Goal: Information Seeking & Learning: Learn about a topic

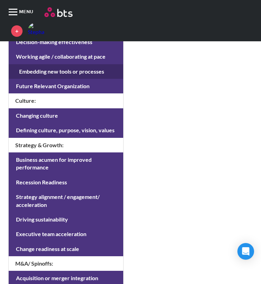
scroll to position [681, 0]
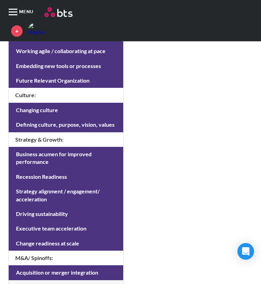
click at [13, 12] on div at bounding box center [13, 11] width 9 height 1
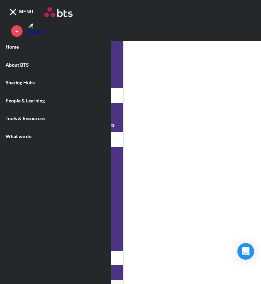
click at [24, 134] on label "What we do" at bounding box center [55, 137] width 111 height 18
click at [0, 0] on input "What we do" at bounding box center [0, 0] width 0 height 0
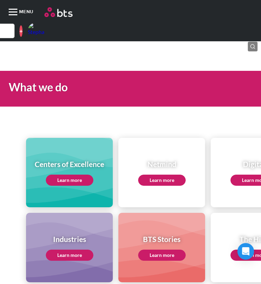
scroll to position [39, 0]
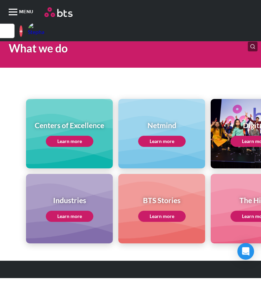
click at [63, 143] on link "Learn more" at bounding box center [70, 141] width 48 height 11
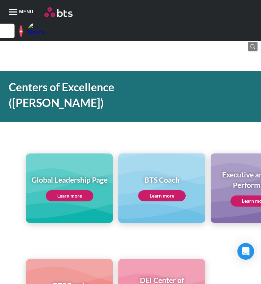
click at [66, 190] on link "Learn more" at bounding box center [70, 195] width 48 height 11
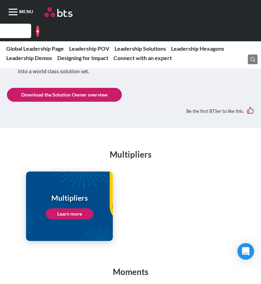
scroll to position [1070, 0]
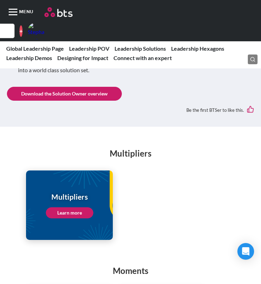
click at [68, 207] on link "Learn more" at bounding box center [70, 212] width 48 height 11
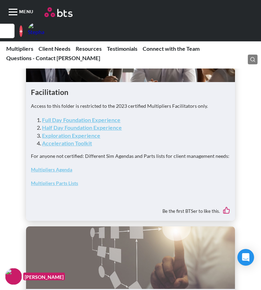
scroll to position [2296, 0]
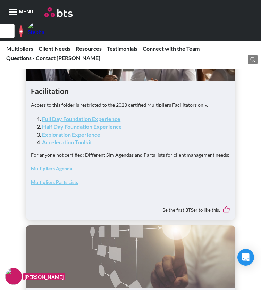
click at [94, 138] on link "Exploration Experience" at bounding box center [71, 134] width 58 height 7
click at [96, 122] on link "Full Day Foundation Experience" at bounding box center [81, 118] width 79 height 7
